Goal: Task Accomplishment & Management: Manage account settings

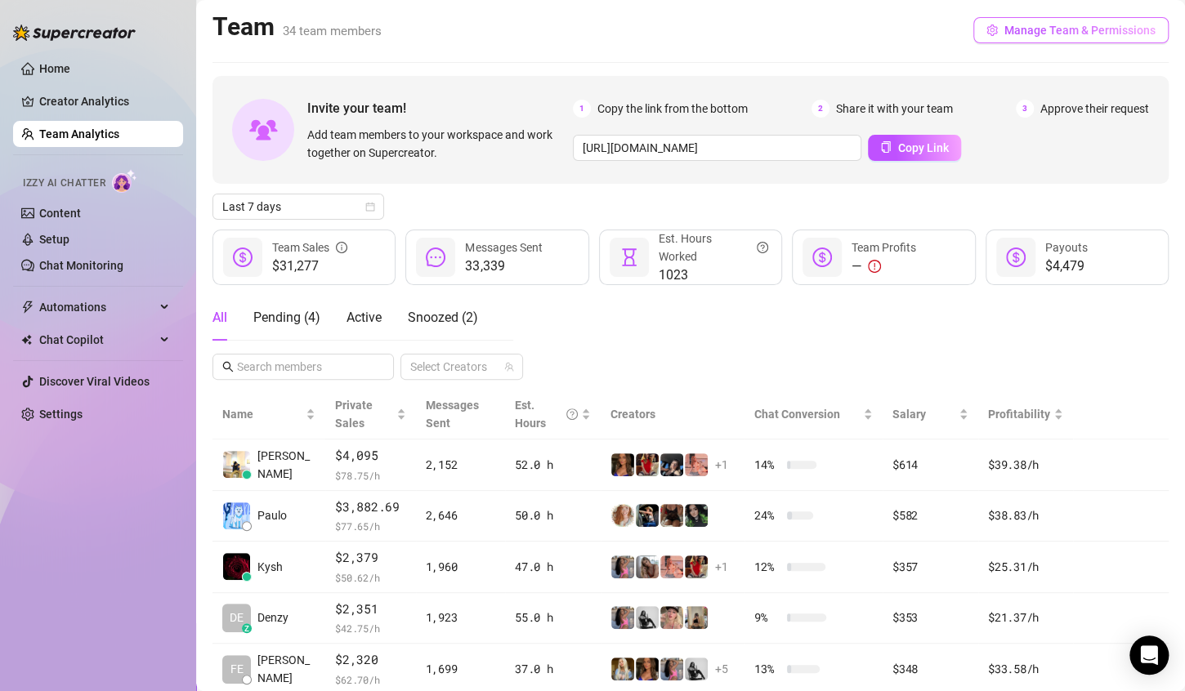
click at [1084, 19] on button "Manage Team & Permissions" at bounding box center [1070, 30] width 195 height 26
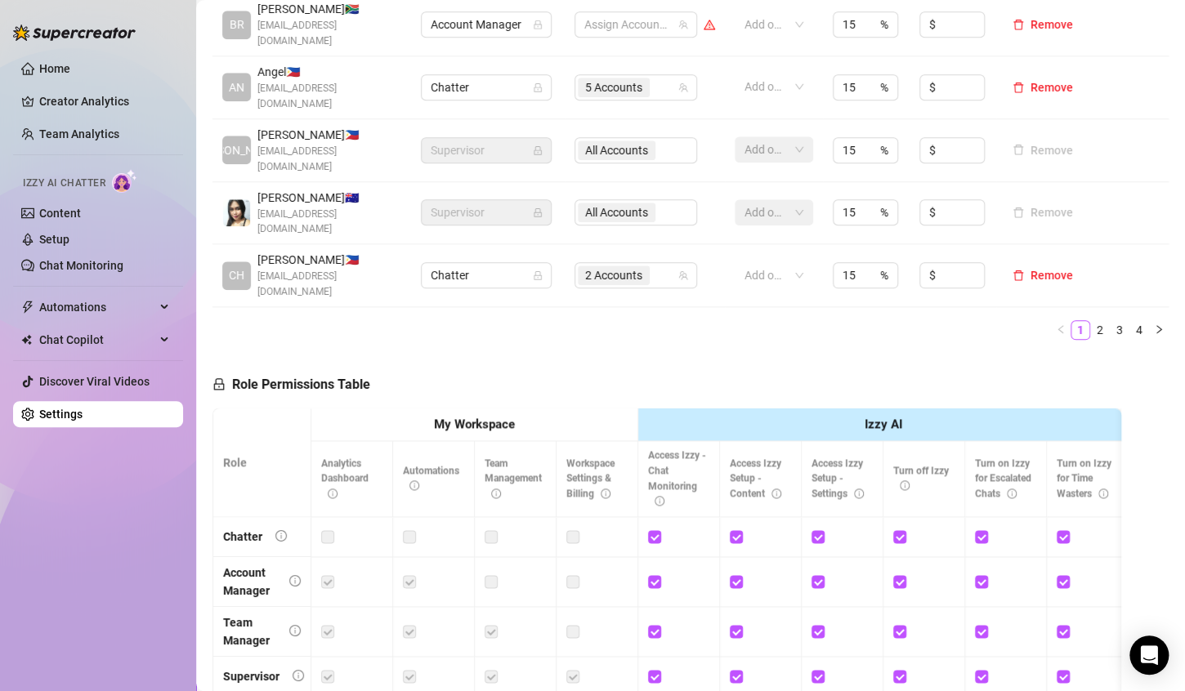
scroll to position [801, 0]
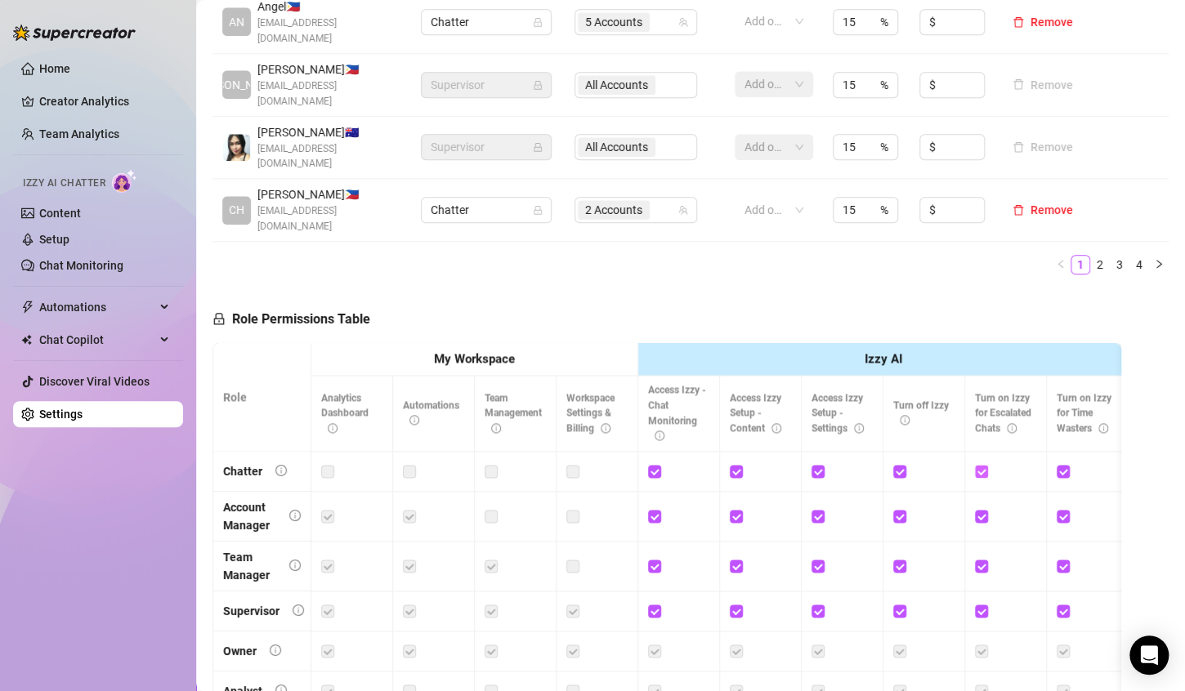
click at [983, 465] on input "checkbox" at bounding box center [980, 470] width 11 height 11
checkbox input "false"
click at [898, 465] on input "checkbox" at bounding box center [898, 470] width 11 height 11
checkbox input "false"
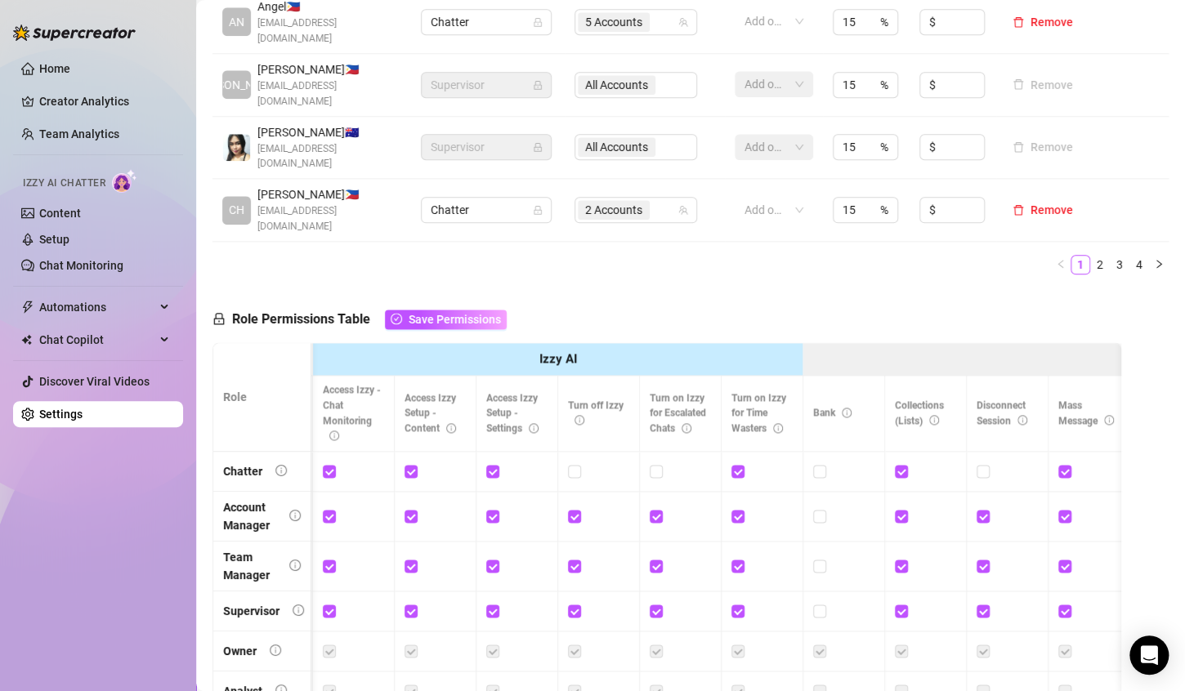
scroll to position [0, 276]
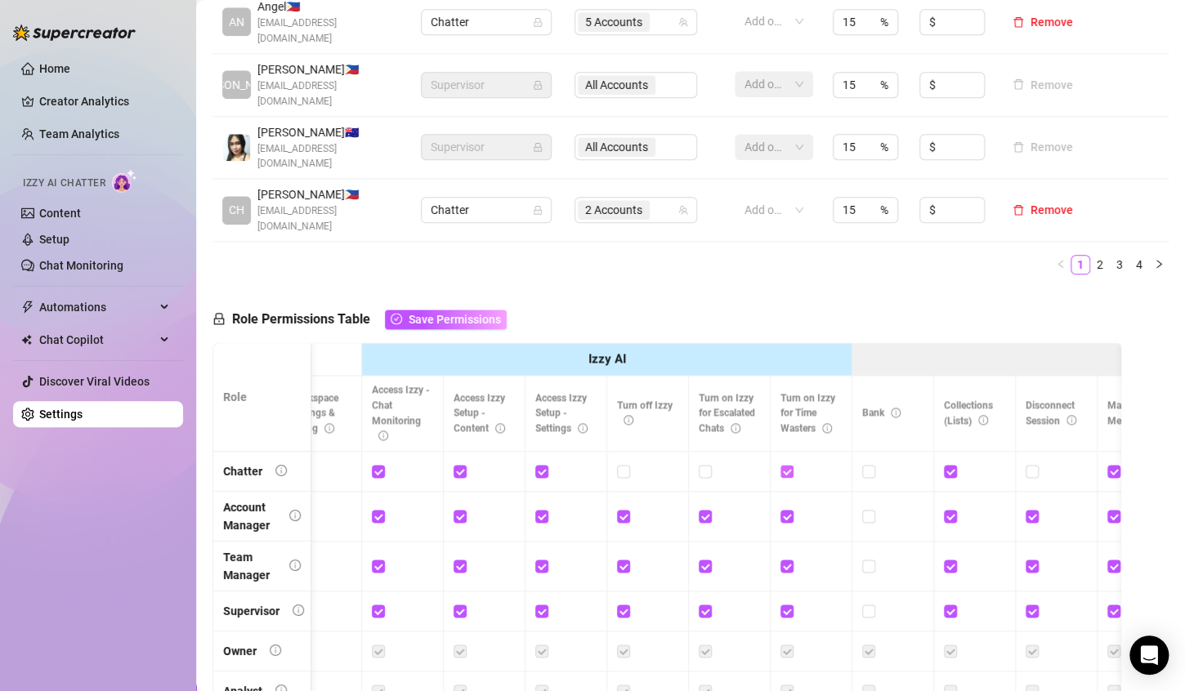
click at [790, 465] on span at bounding box center [786, 471] width 13 height 13
click at [790, 465] on input "checkbox" at bounding box center [785, 470] width 11 height 11
checkbox input "false"
click at [69, 239] on link "Setup" at bounding box center [54, 239] width 30 height 13
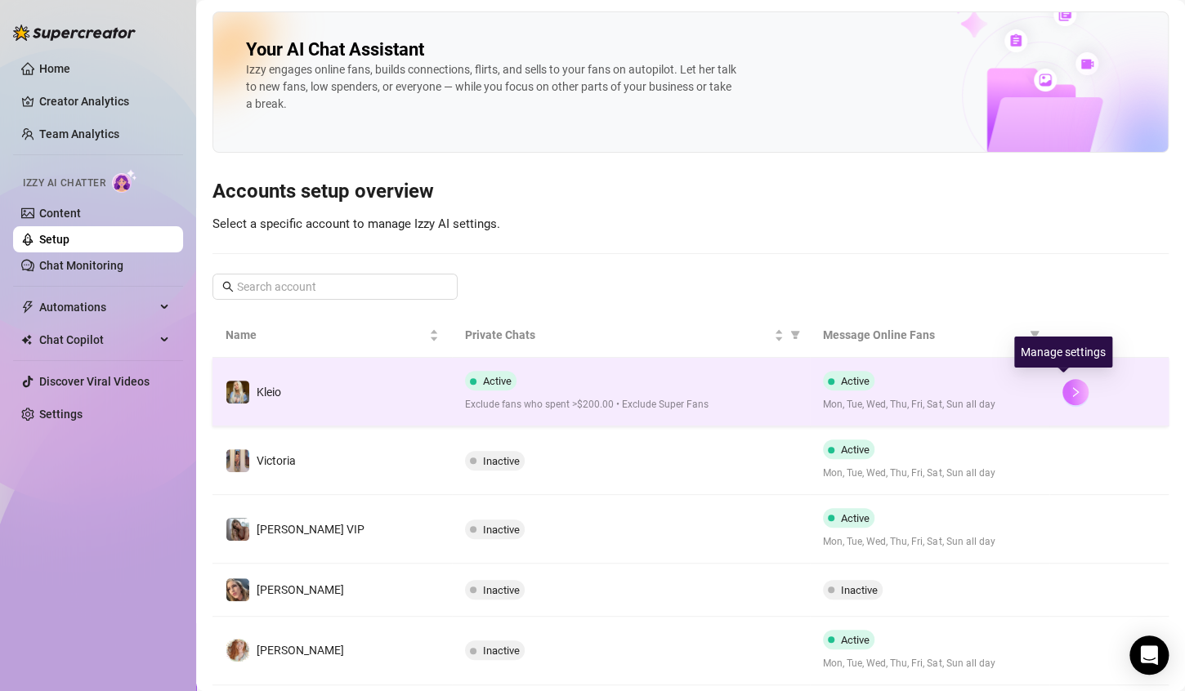
click at [1070, 390] on icon "right" at bounding box center [1075, 392] width 11 height 11
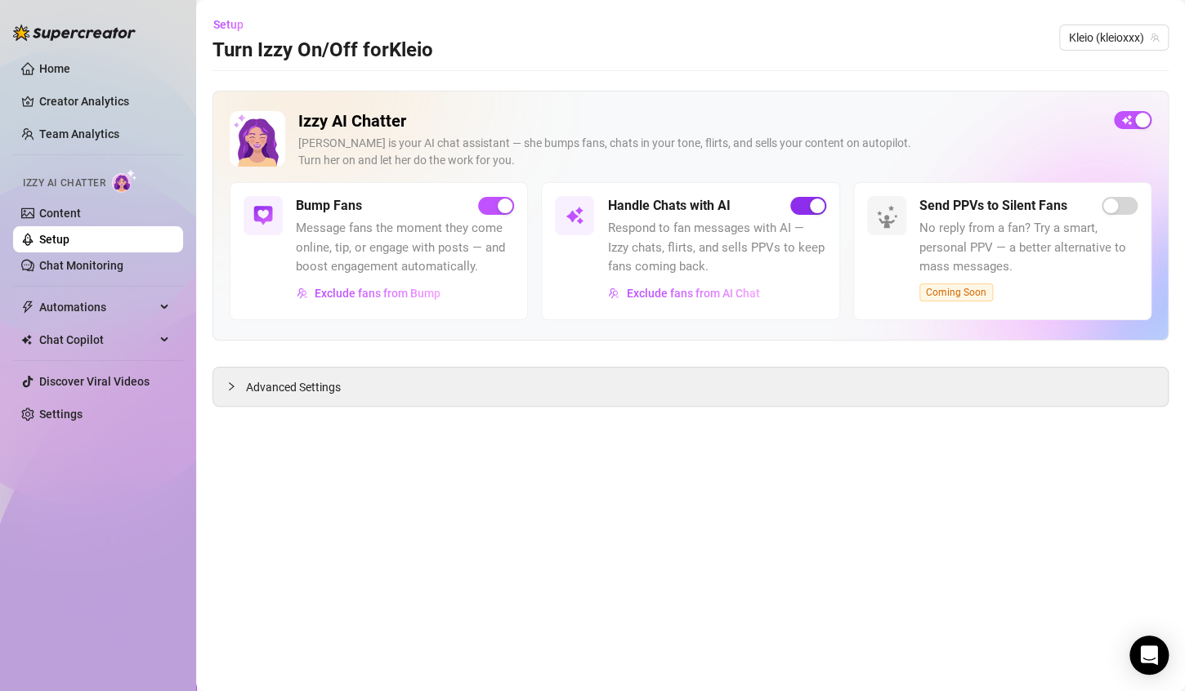
click at [803, 209] on span "button" at bounding box center [808, 206] width 36 height 18
